Goal: Entertainment & Leisure: Consume media (video, audio)

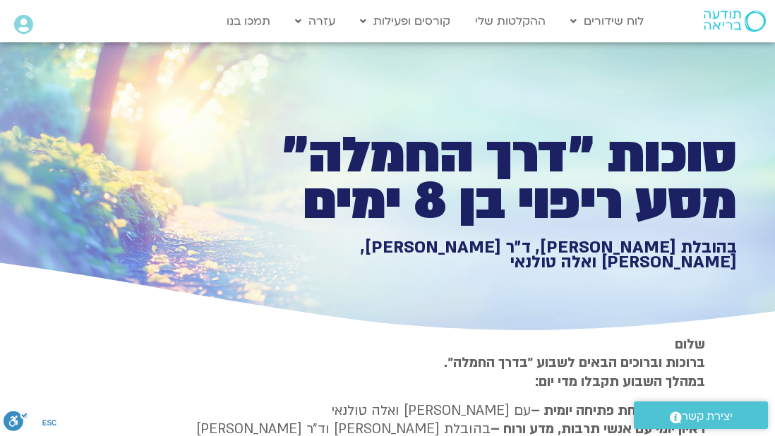
type input "2709.686655"
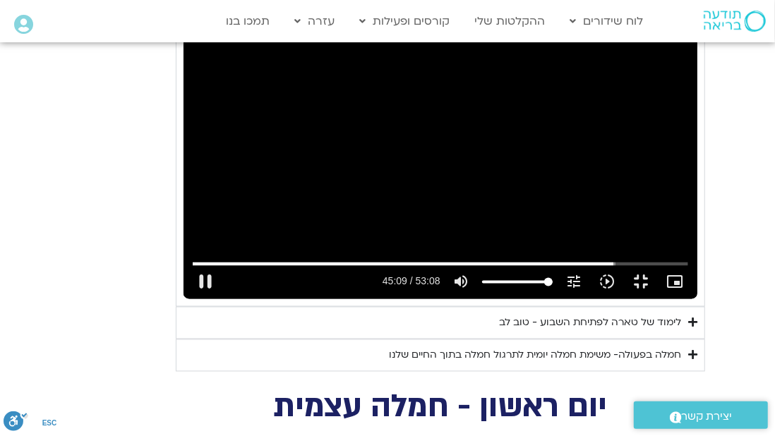
type input "1071.88"
type input "2709.816144"
type input "1071.88"
type input "2709.941978"
type input "1071.88"
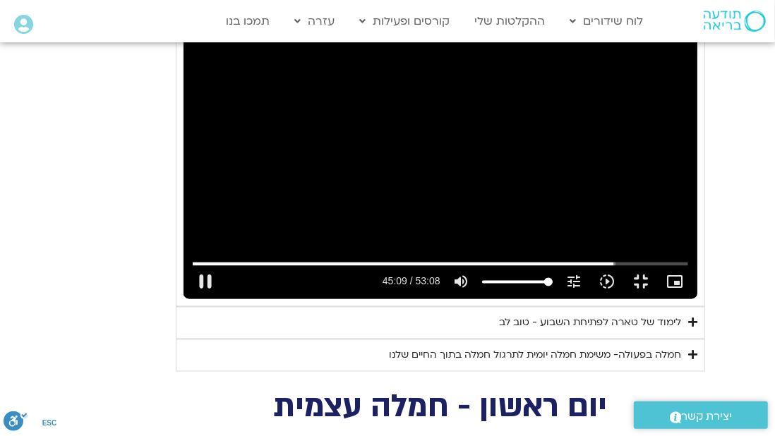
type input "2710.068949"
type input "1071.88"
type input "2710.199993"
type input "1071.88"
type input "2710.331372"
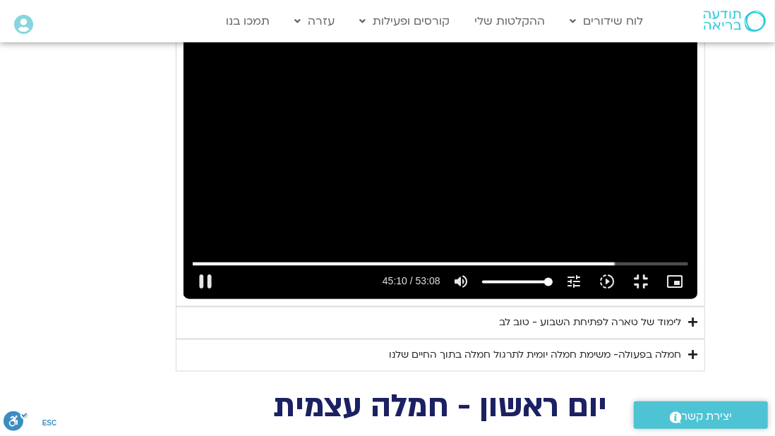
type input "1071.88"
type input "2710.467953"
type input "1071.88"
type input "2710.60101"
type input "1071.88"
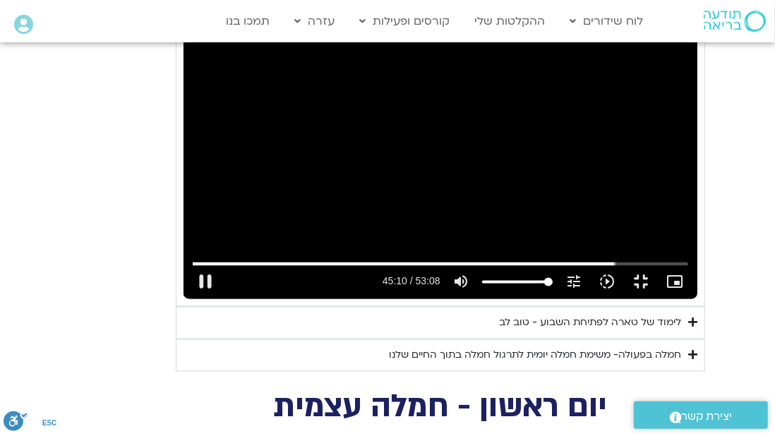
type input "2710.732126"
type input "1071.88"
type input "2710.864545"
type input "1071.88"
type input "2710.995545"
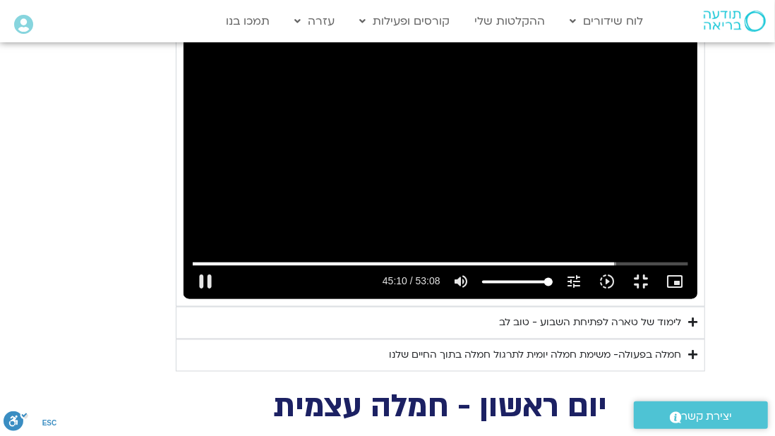
type input "1071.88"
type input "2711.120886"
type input "1071.88"
type input "2711.248695"
type input "1071.88"
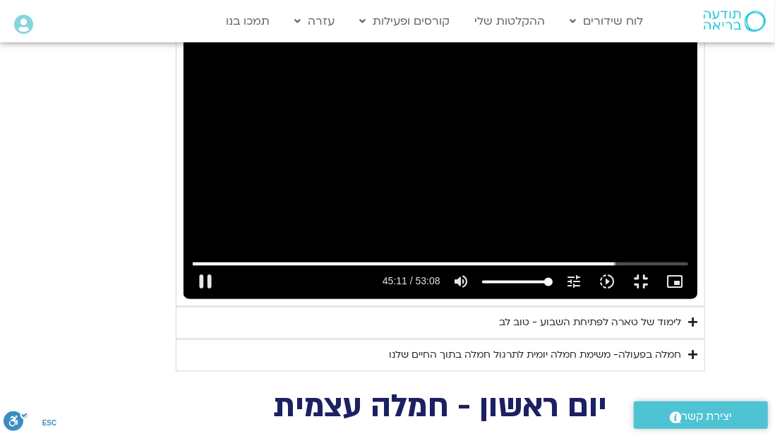
type input "2711.383546"
type input "1071.88"
type input "2711.517178"
type input "1071.88"
type input "2711.648852"
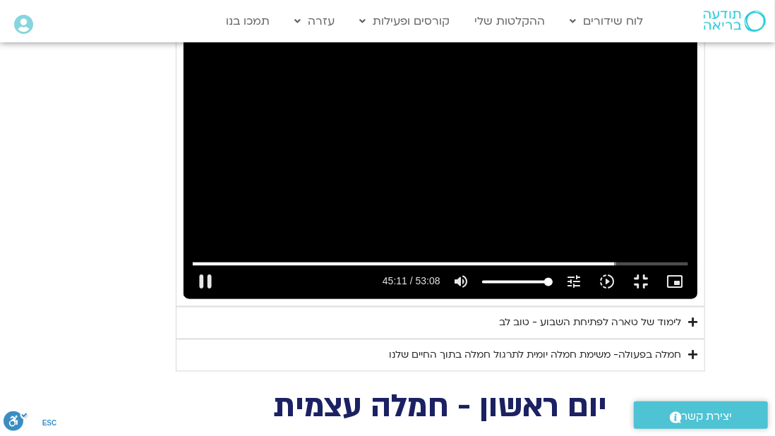
type input "1071.88"
type input "2711.782326"
type input "1071.88"
type input "2711.917269"
type input "1071.88"
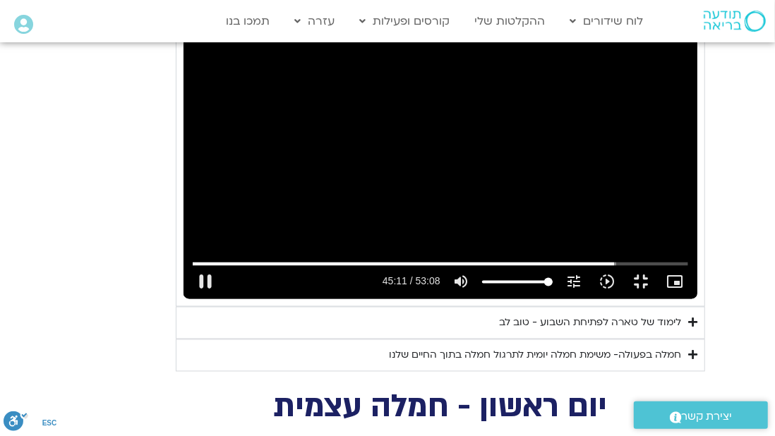
type input "2712.044967"
type input "1071.88"
type input "2712.180021"
type input "1071.88"
type input "2712.316186"
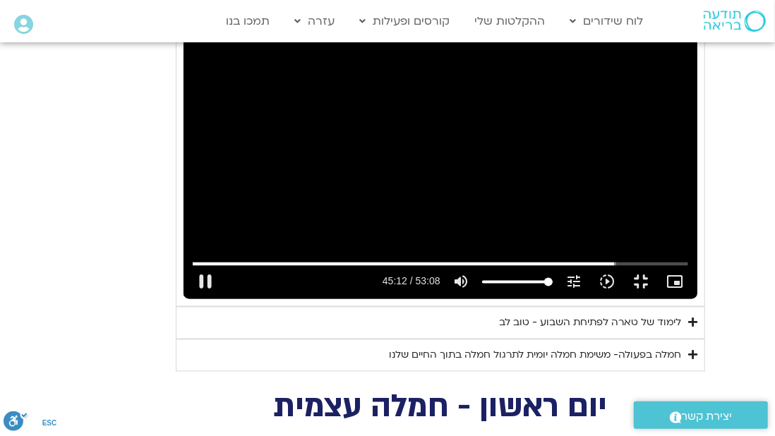
type input "1071.88"
type input "2712.44914"
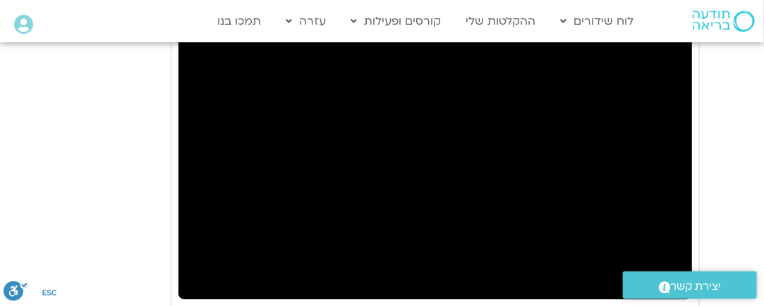
type input "1071.88"
type input "2713.354728"
type input "1071.88"
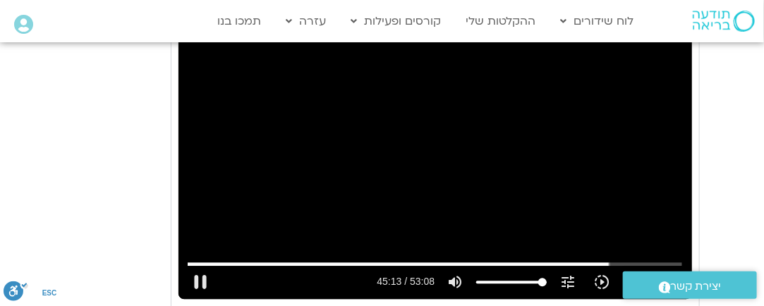
type input "2713.489029"
type input "1071.88"
type input "2713.571377"
type input "1071.88"
type input "2713.646877"
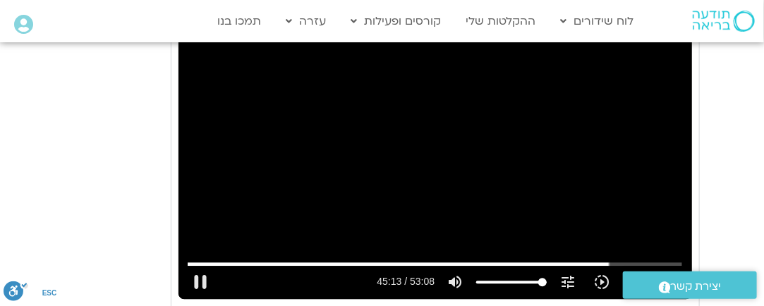
type input "1071.88"
type input "2713.774355"
type input "1071.88"
type input "2713.901887"
type input "1071.88"
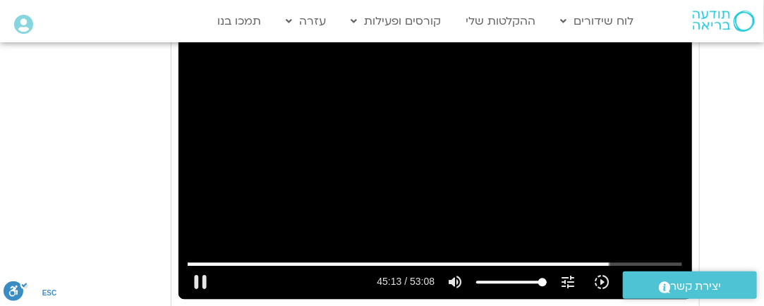
type input "2714.030477"
type input "1071.88"
type input "2714.162485"
type input "1071.88"
type input "2714.387335"
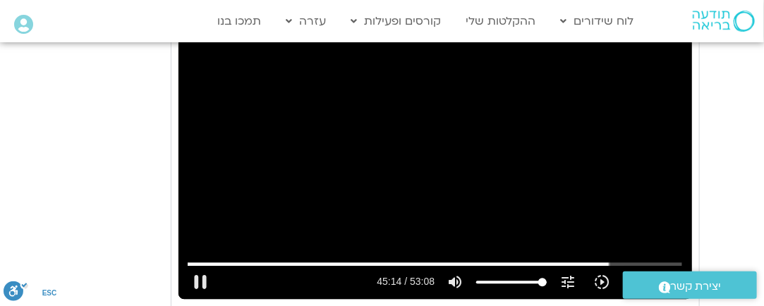
type input "1071.88"
type input "2714.471697"
type input "1071.88"
type input "2714.565133"
type input "1071.88"
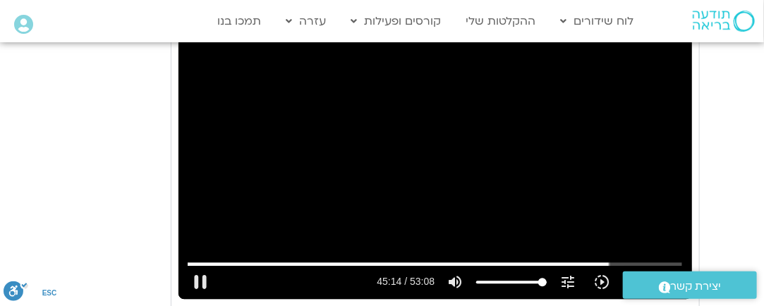
type input "2714.699083"
type input "1071.88"
type input "2714.832109"
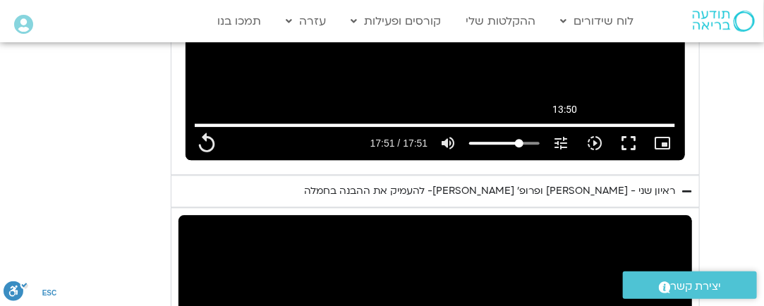
scroll to position [997, 0]
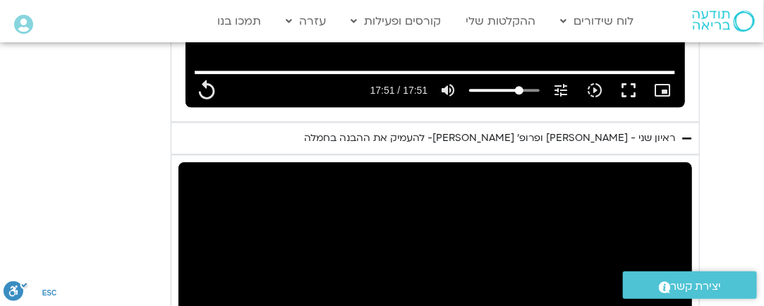
type input "1071.88"
type input "2717.464499"
type input "1071.88"
type input "2717.490741"
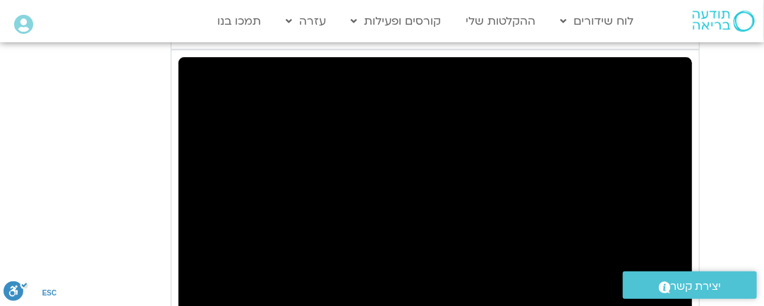
type input "1071.88"
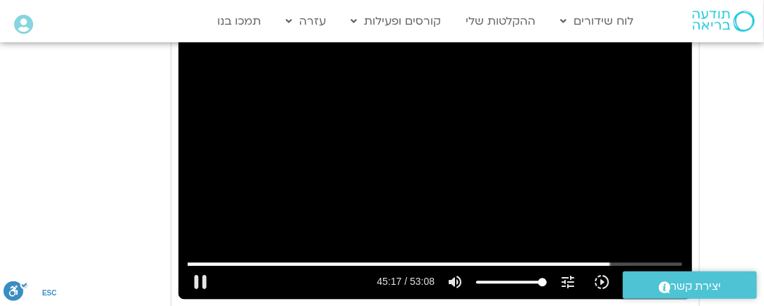
type input "2717.708428"
type input "1071.88"
type input "2717.748746"
type input "1071.88"
type input "2717.877621"
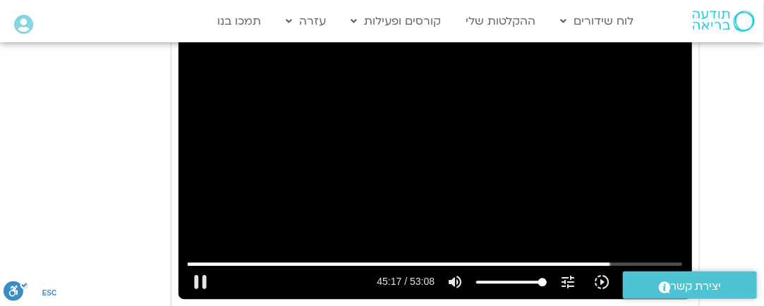
type input "1071.88"
type input "2718.018568"
type input "1071.88"
type input "2718.147289"
type input "1071.88"
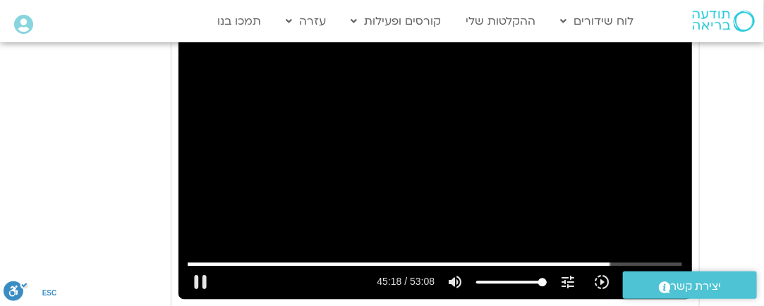
type input "2718.272403"
type input "1071.88"
type input "2718.402305"
type input "1071.88"
type input "2718.53358"
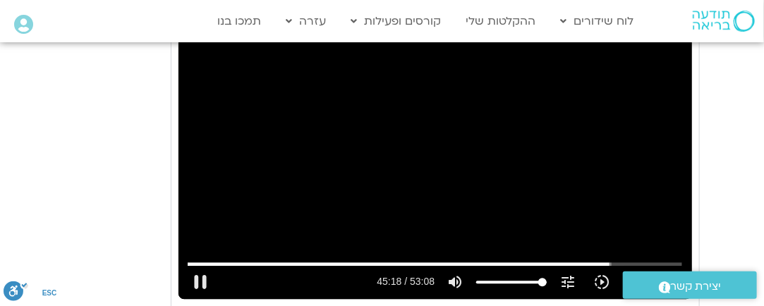
type input "1071.88"
type input "2718.663884"
type input "1071.88"
type input "2718.80115"
type input "1071.88"
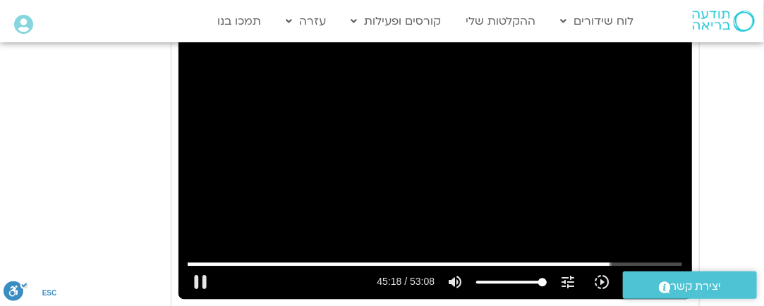
type input "2718.927434"
type input "1071.88"
type input "2719.067603"
type input "1071.88"
type input "2719.196639"
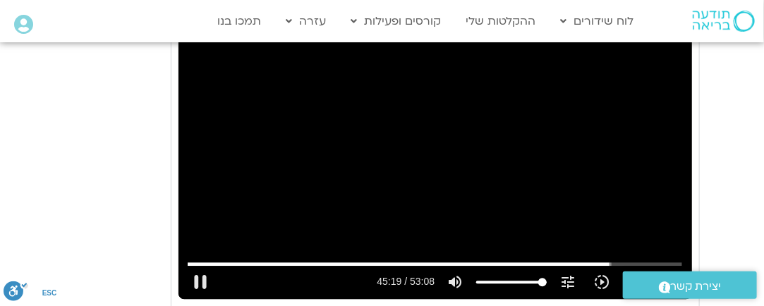
type input "1071.88"
type input "2719.328302"
type input "1071.88"
type input "2719.458543"
type input "1071.88"
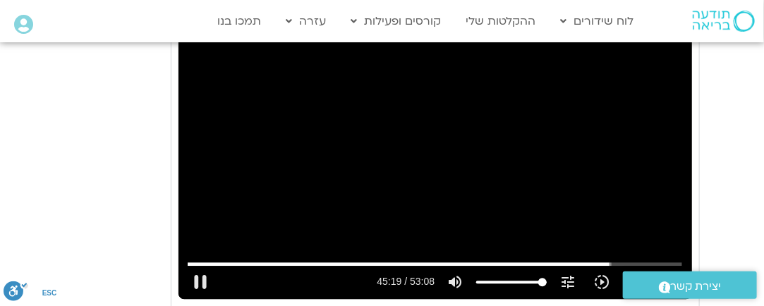
type input "2719.594273"
type input "1071.88"
type input "2719.728261"
type input "1071.88"
type input "2719.85853"
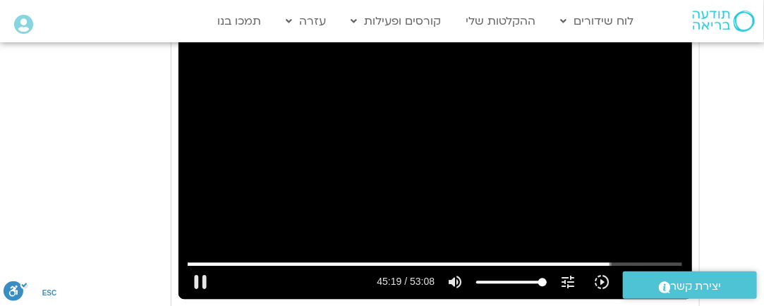
type input "1071.88"
type input "2719.995579"
type input "1071.88"
type input "2720.126858"
type input "1071.88"
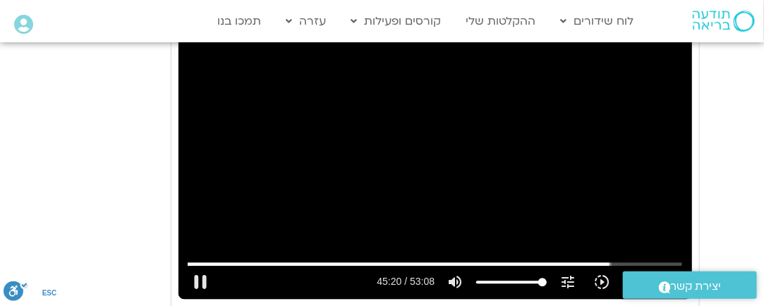
type input "2720.260687"
type input "1071.88"
type input "2720.394328"
type input "1071.88"
type input "2720.525102"
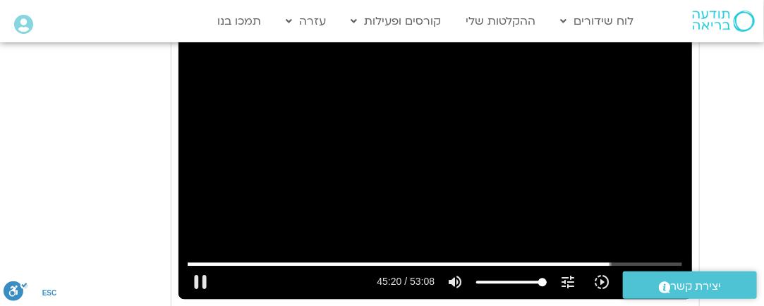
type input "1071.88"
type input "2720.659934"
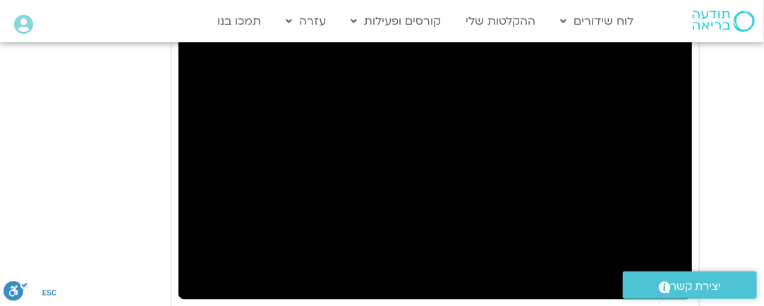
type input "1071.88"
type input "2765.916325"
type input "1071.88"
type input "2766.1986"
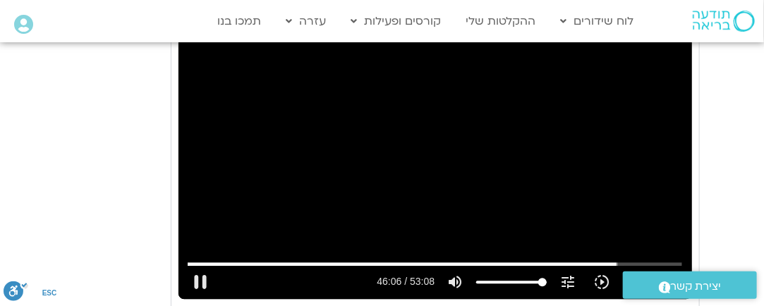
type input "1071.88"
type input "2766.263743"
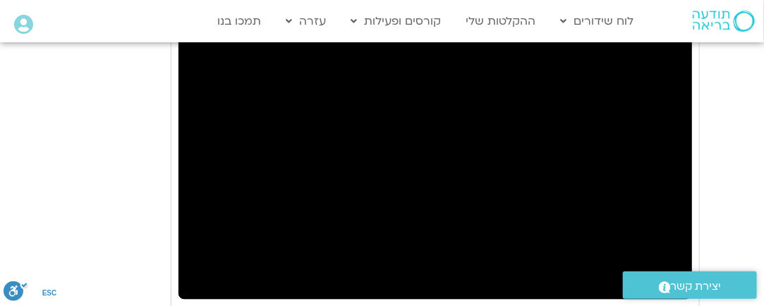
type input "1071.88"
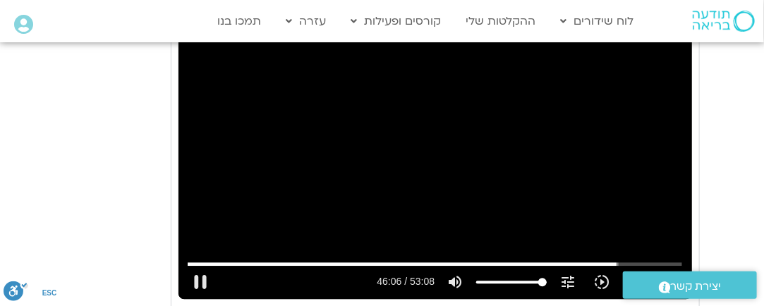
type input "2766.962762"
type input "1071.88"
type input "2767.093505"
type input "1071.88"
type input "2767.229656"
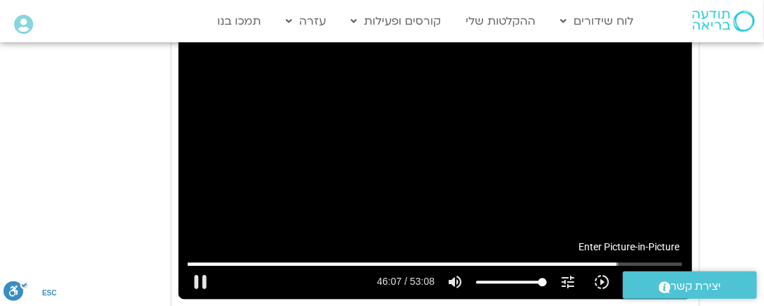
type input "1071.88"
type input "2767.361538"
type input "1071.88"
type input "2767.452255"
type input "1071.88"
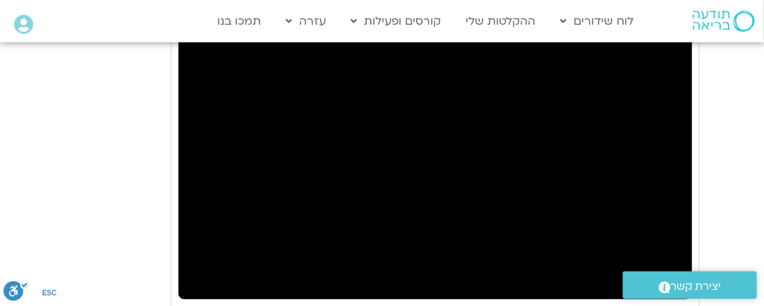
type input "2767.759163"
type input "1071.88"
type input "2767.809823"
type input "1071.88"
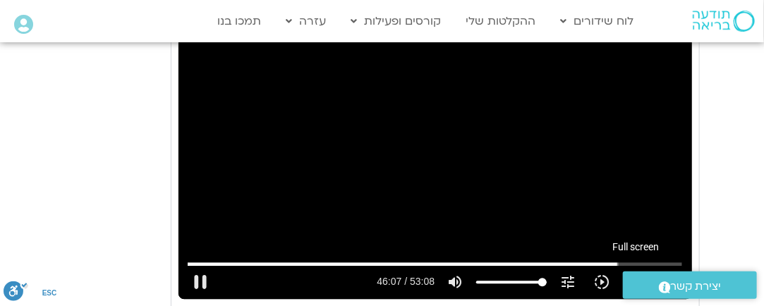
type input "2768.009738"
type input "1071.88"
type input "2768.109233"
type input "1071.88"
type input "2768.242975"
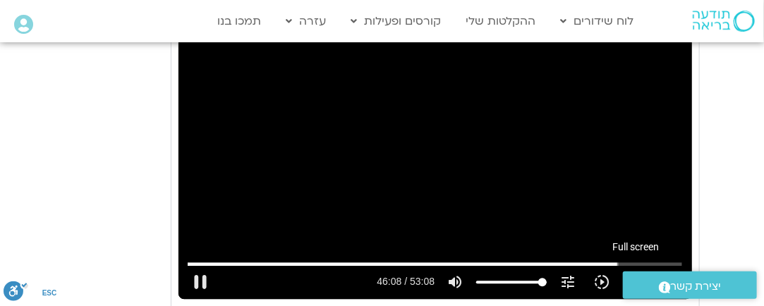
type input "1071.88"
type input "2768.427449"
type input "1071.88"
type input "2768.509724"
click at [641, 265] on button "fullscreen" at bounding box center [636, 282] width 34 height 34
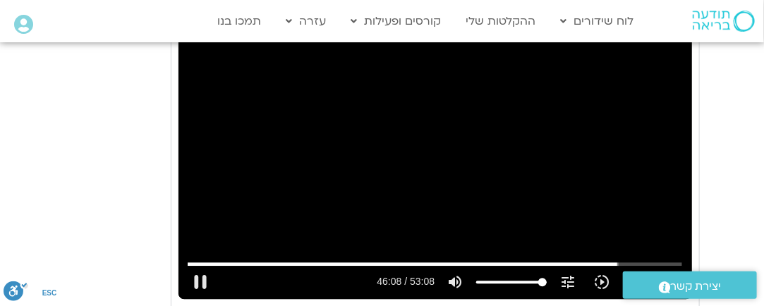
type input "1071.88"
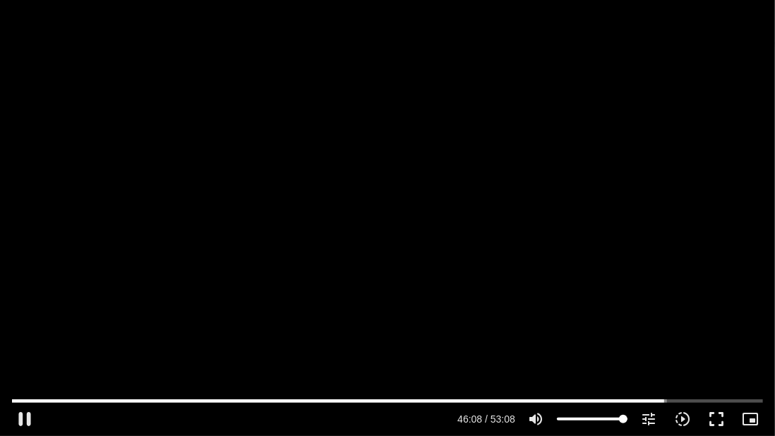
type input "2768.69316"
type input "1071.88"
type input "2768.775047"
type input "1071.88"
type input "2769.008134"
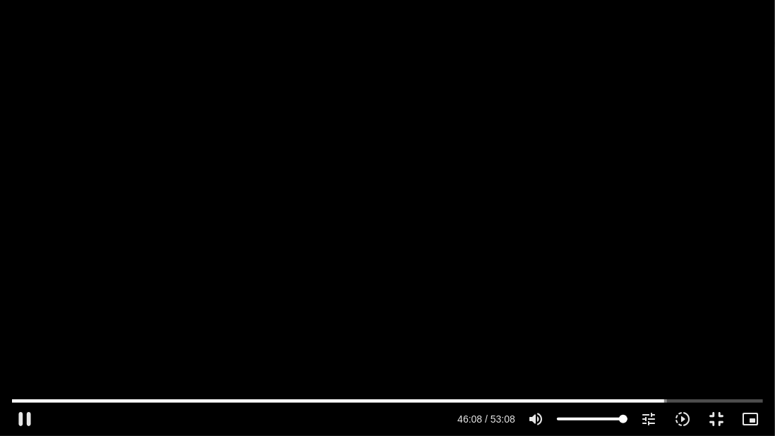
type input "1071.88"
type input "2769.141614"
type input "1071.88"
type input "2769.241146"
type input "1071.88"
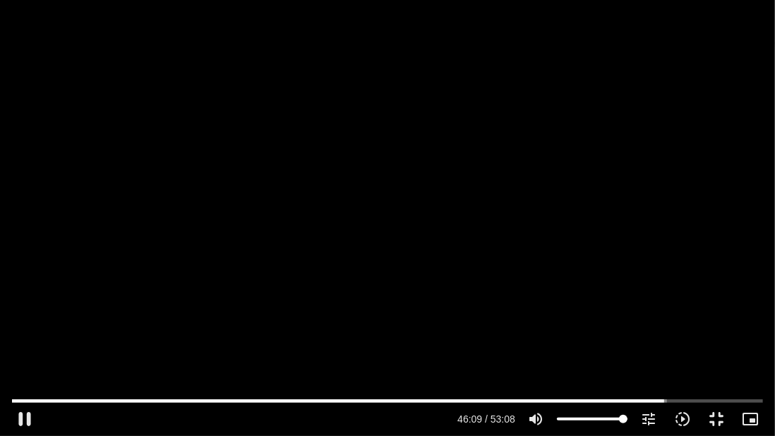
type input "2769.308024"
type input "1071.88"
type input "2769.440914"
type input "1071.88"
type input "2769.575388"
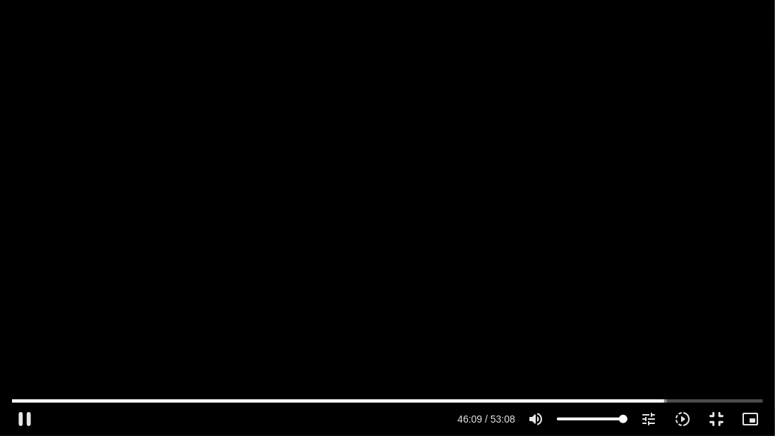
type input "1071.88"
type input "2769.706852"
type input "1071.88"
type input "2769.842332"
type input "1071.88"
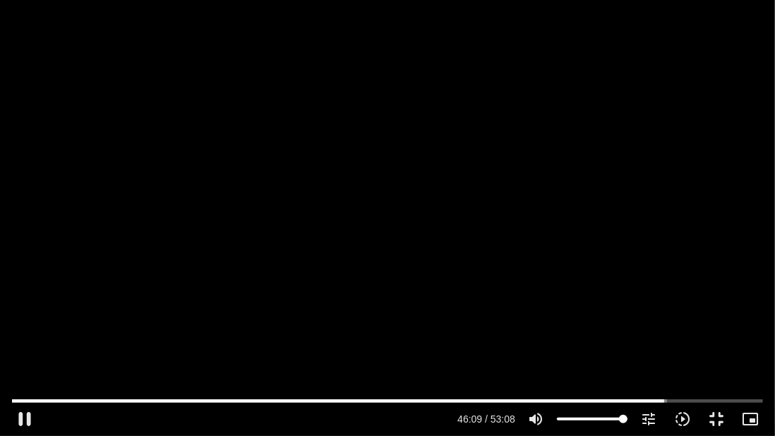
type input "2769.974787"
type input "1071.88"
type input "2770.107315"
type input "1071.88"
type input "2770.239859"
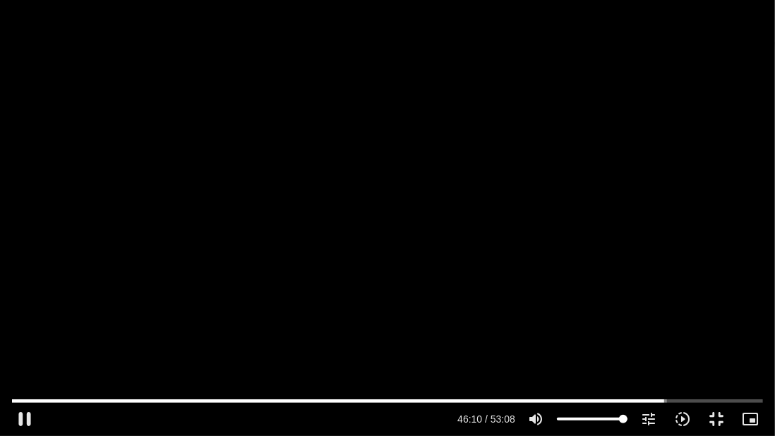
type input "1071.88"
type input "2770.374425"
type input "1071.88"
type input "2770.507441"
type input "1071.88"
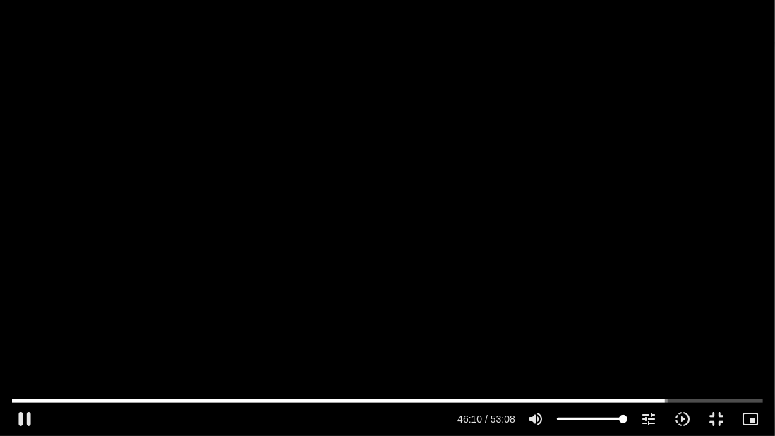
type input "2770.641043"
type input "1071.88"
type input "2770.774885"
type input "1071.88"
type input "2770.907144"
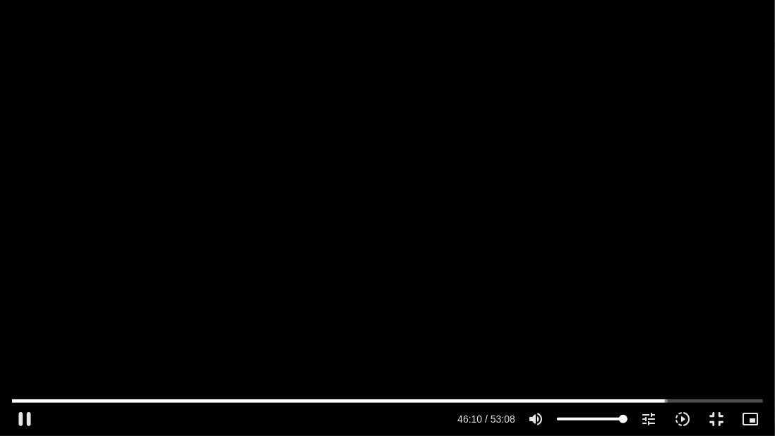
type input "1071.88"
type input "2771.039631"
type input "1071.88"
type input "2771.172846"
type input "1071.88"
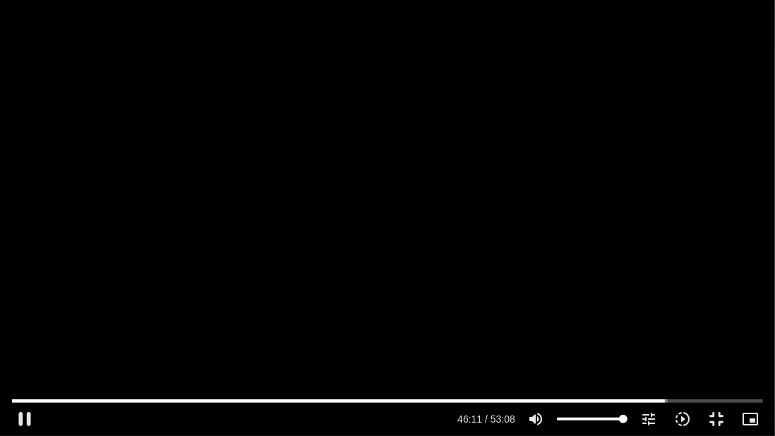
type input "2771.306065"
type input "1071.88"
type input "2771.436538"
type input "1071.88"
type input "2771.572327"
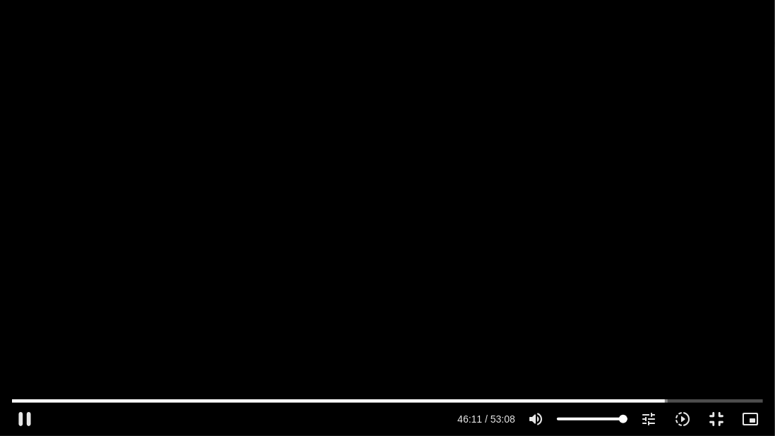
type input "1071.88"
type input "2771.706345"
type input "1071.88"
click at [744, 398] on input "Seek" at bounding box center [387, 401] width 751 height 8
click at [747, 400] on input "Seek" at bounding box center [387, 401] width 751 height 8
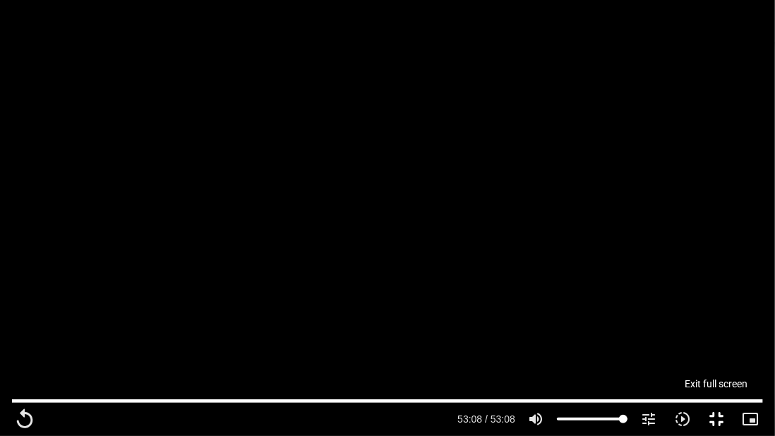
click at [720, 423] on button "fullscreen_exit" at bounding box center [717, 419] width 34 height 34
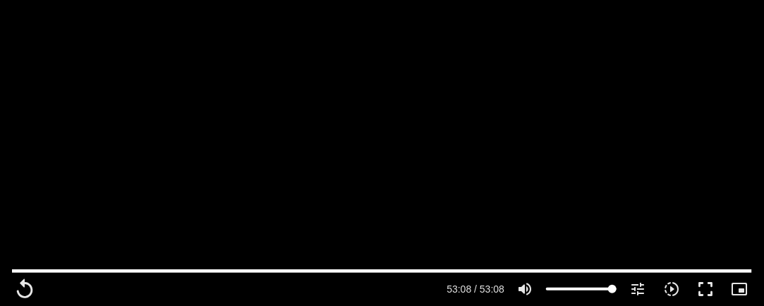
scroll to position [1420, 0]
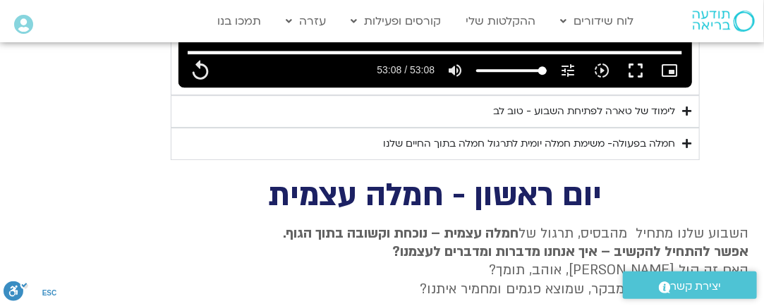
click at [584, 103] on div "לימוד של טארה לפתיחת השבוע - טוב לב" at bounding box center [585, 111] width 182 height 17
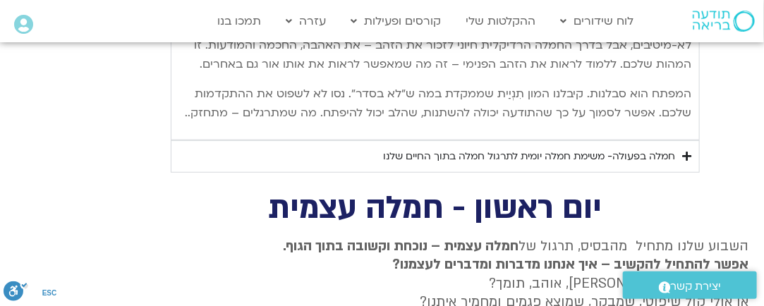
scroll to position [2079, 0]
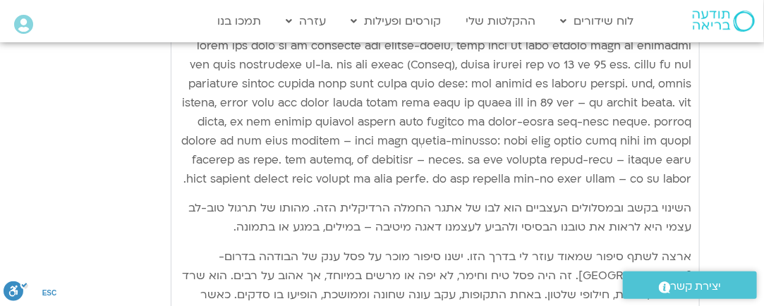
scroll to position [1712, 0]
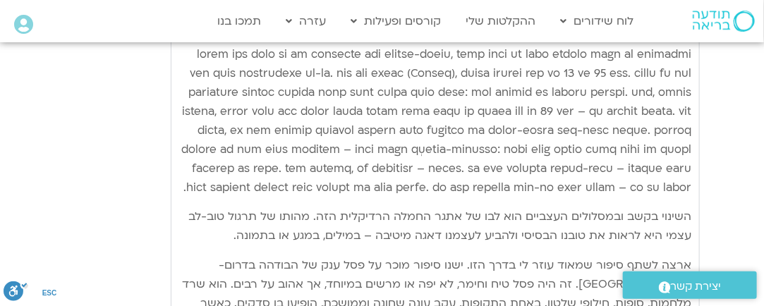
drag, startPoint x: 772, startPoint y: 6, endPoint x: 469, endPoint y: 113, distance: 320.4
click at [469, 113] on p "Accordion. Open links with Enter or Space, close with Escape, and navigate with…" at bounding box center [436, 121] width 514 height 152
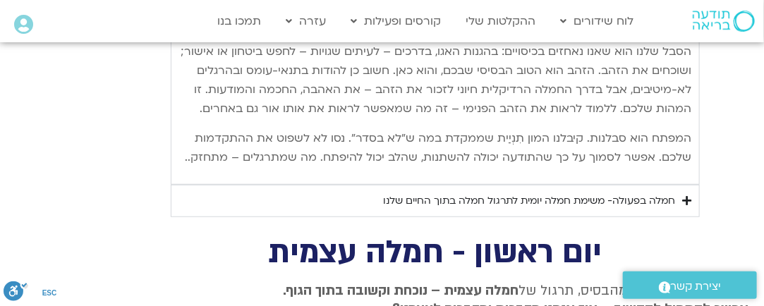
scroll to position [2051, 0]
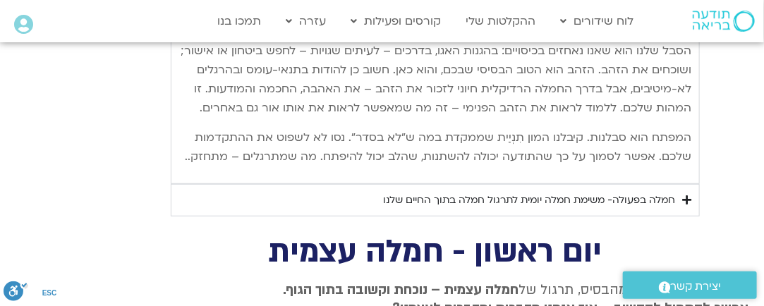
click at [400, 198] on div "חמלה בפעולה- משימת חמלה יומית לתרגול חמלה בתוך החיים שלנו" at bounding box center [530, 200] width 292 height 17
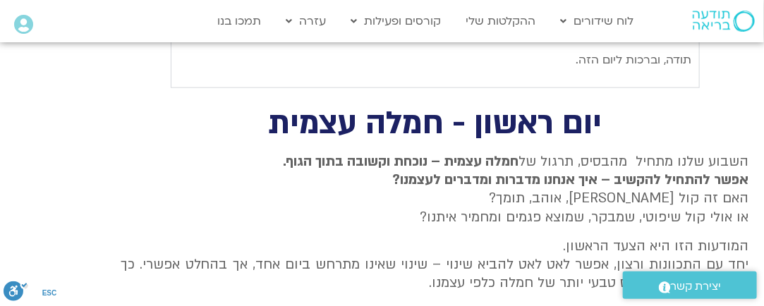
scroll to position [2452, 0]
